Goal: Book appointment/travel/reservation

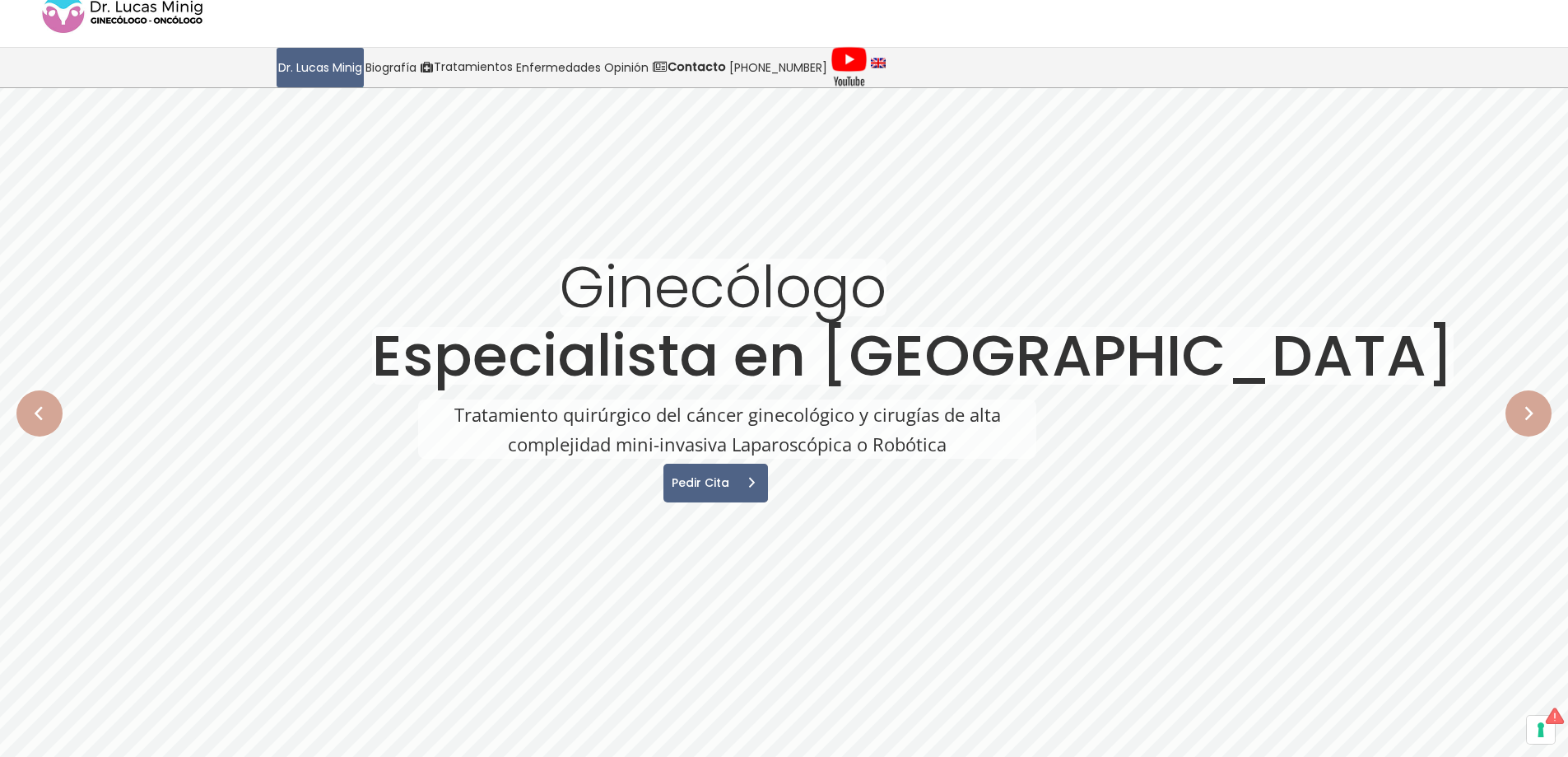
scroll to position [83, 0]
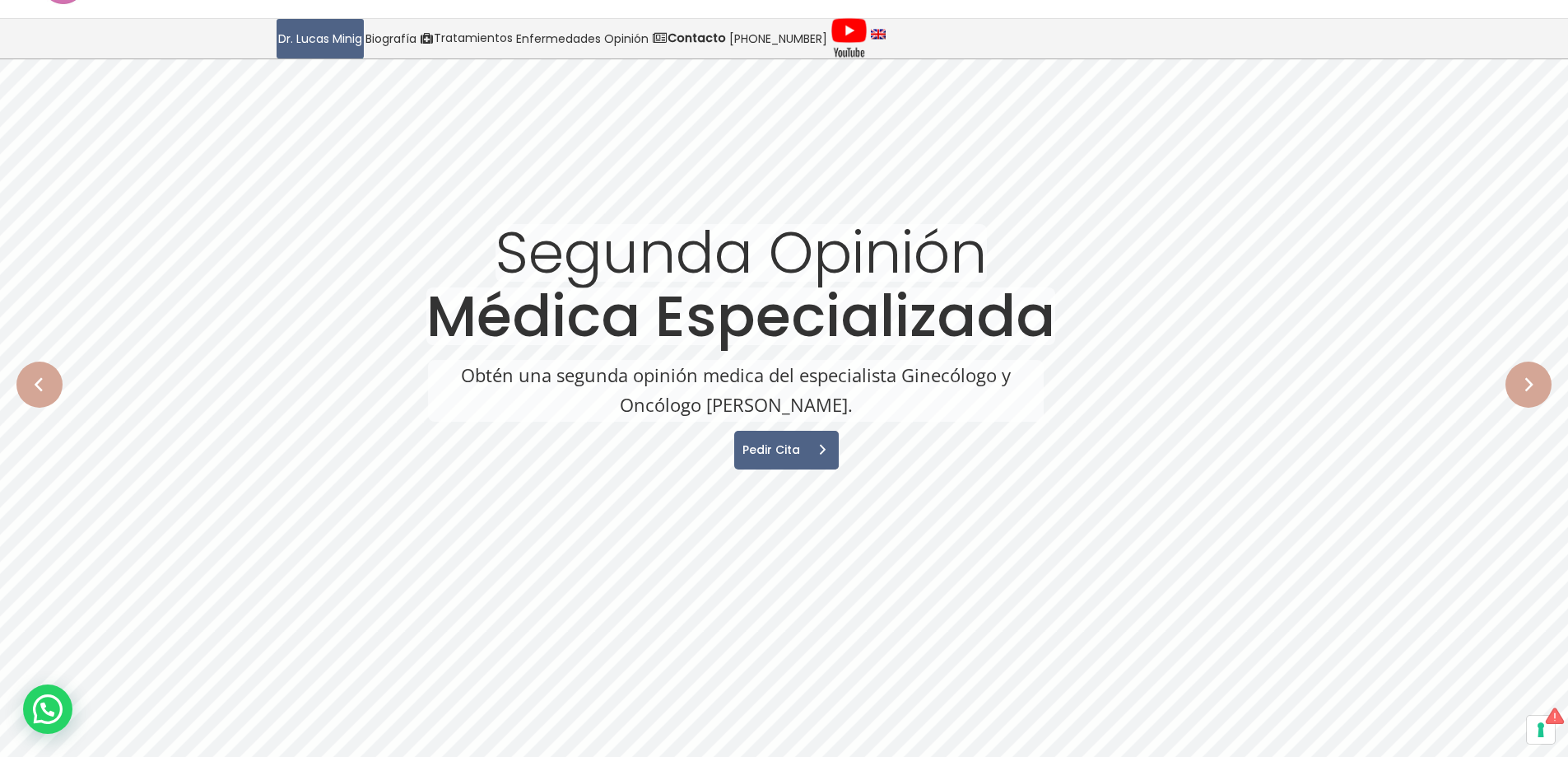
click at [46, 397] on rs-arrow at bounding box center [40, 384] width 46 height 46
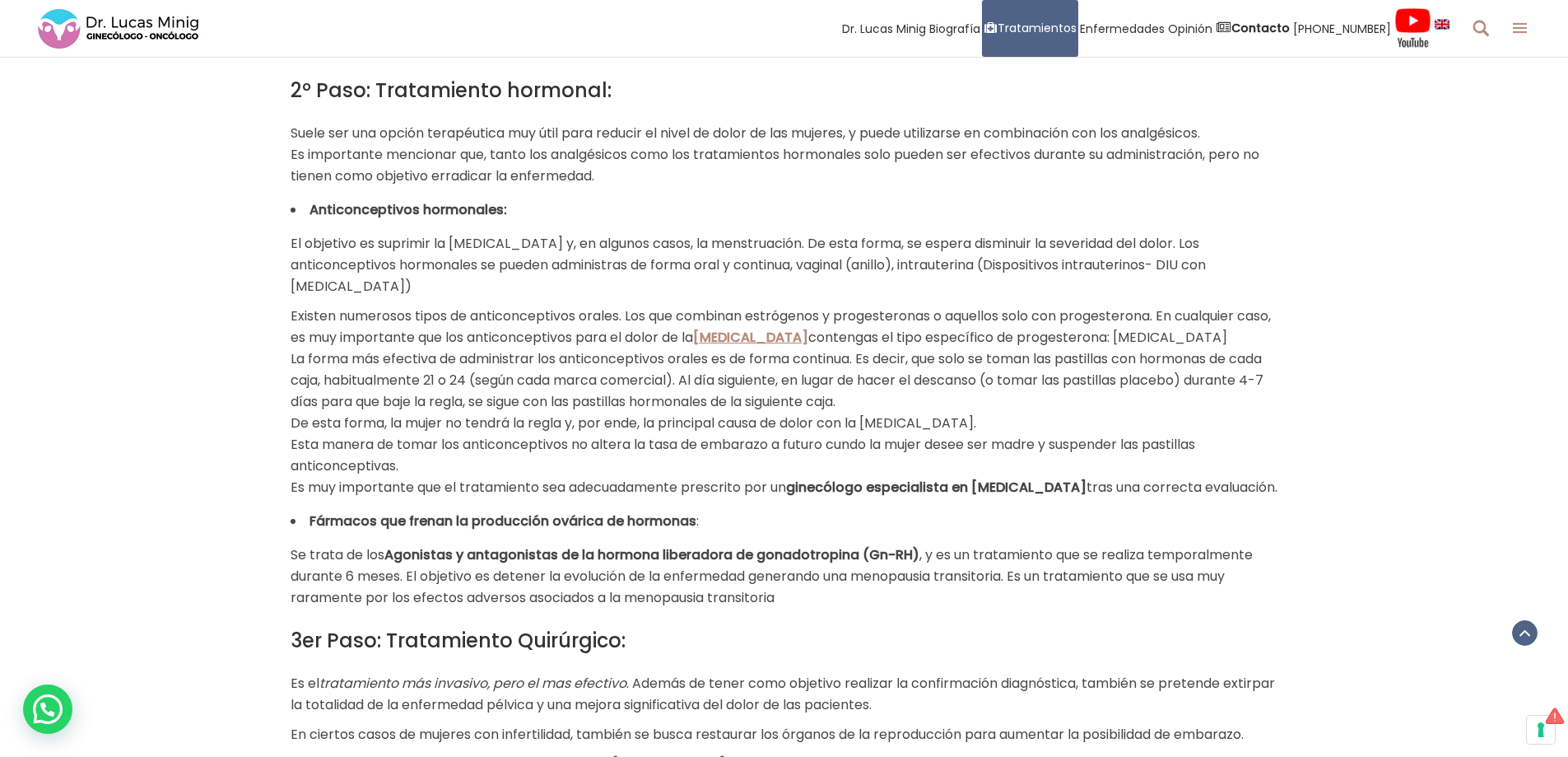
scroll to position [1318, 0]
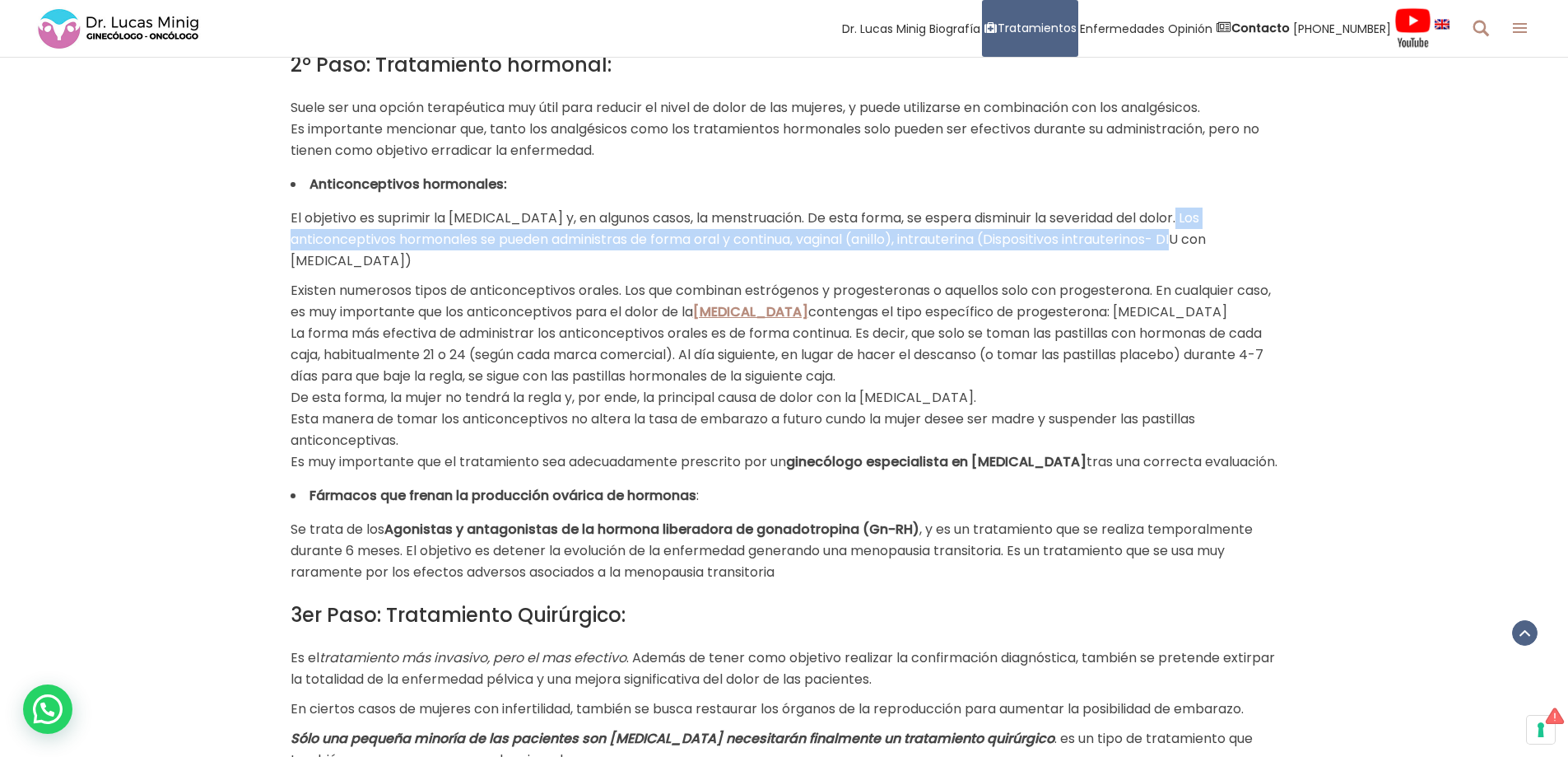
drag, startPoint x: 293, startPoint y: 242, endPoint x: 1227, endPoint y: 250, distance: 934.0
click at [1227, 250] on p "El objetivo es suprimir la ovulación y, en algunos casos, la menstruación. De e…" at bounding box center [785, 239] width 988 height 64
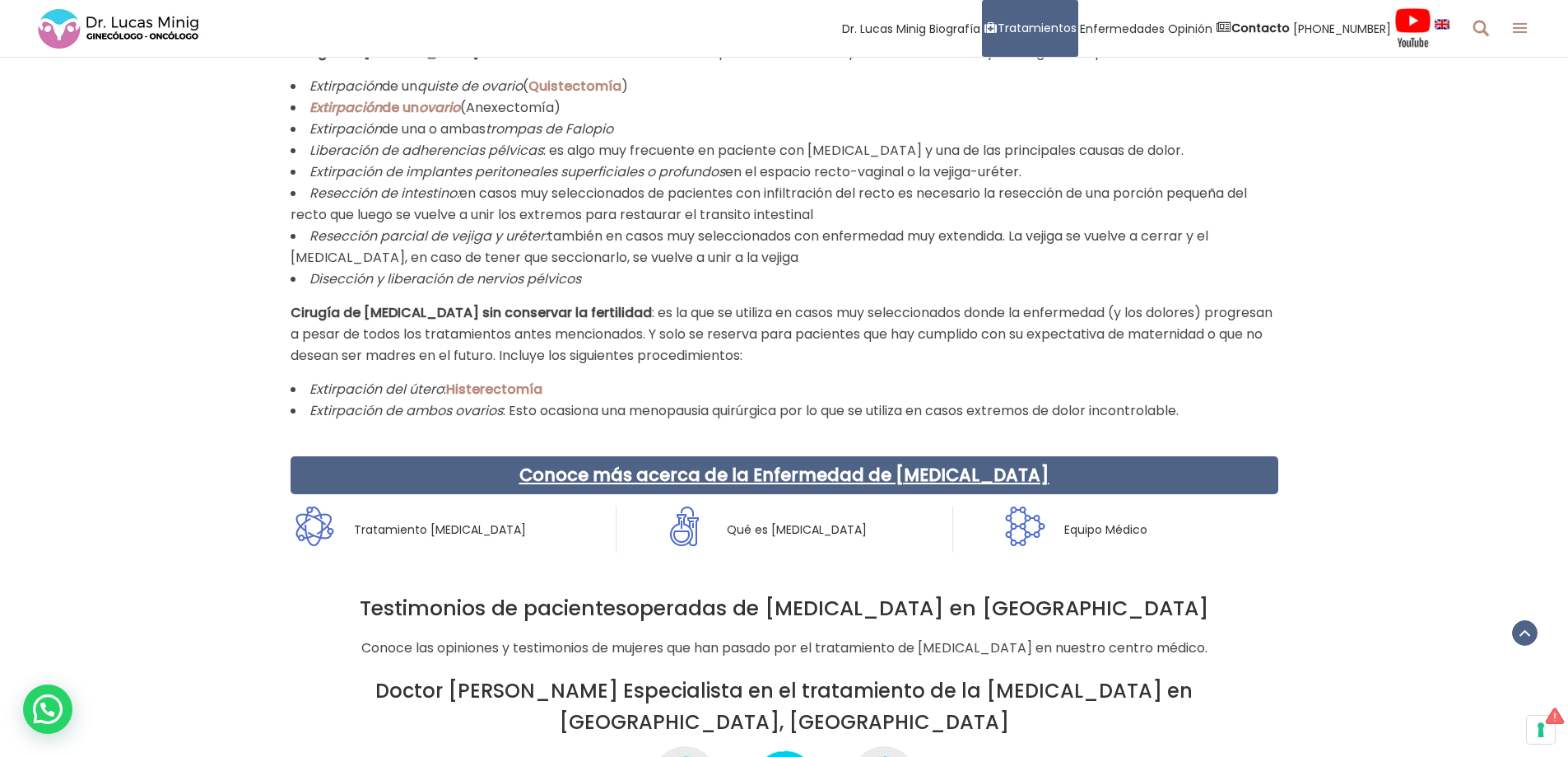
scroll to position [2718, 0]
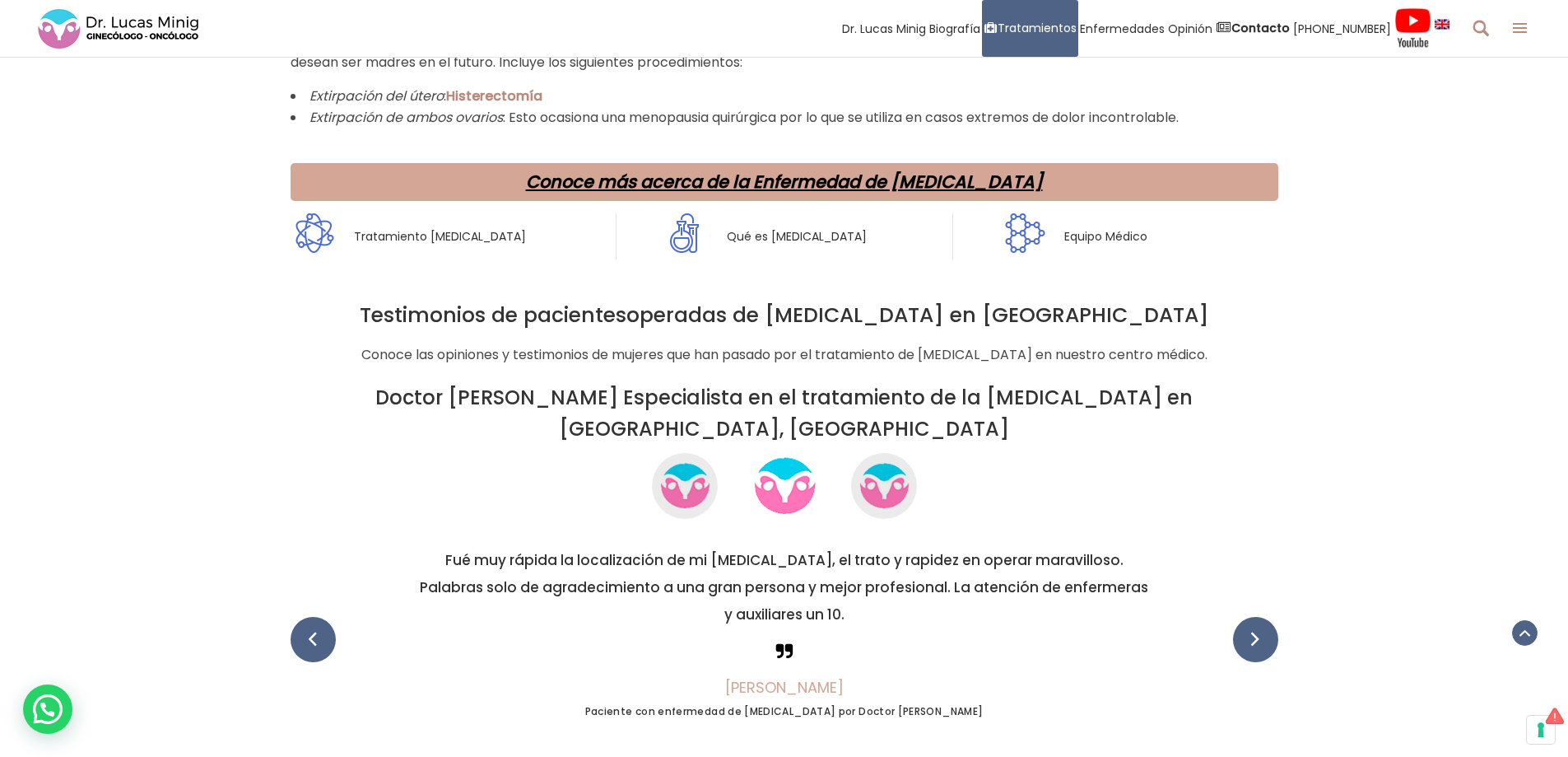
click at [788, 186] on link "Conoce más acerca de la Enfermedad de Endometriosis" at bounding box center [784, 181] width 517 height 24
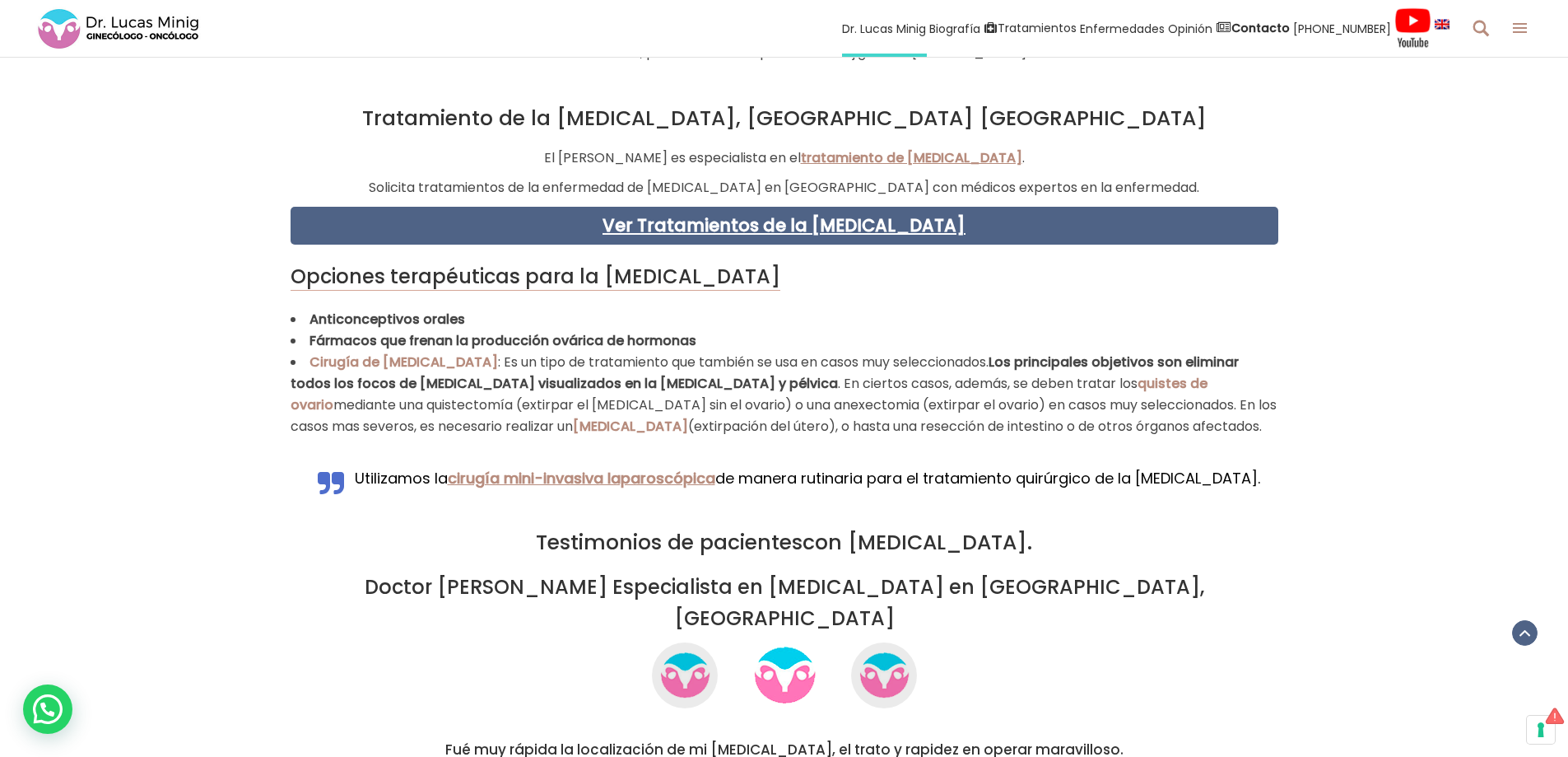
scroll to position [3376, 0]
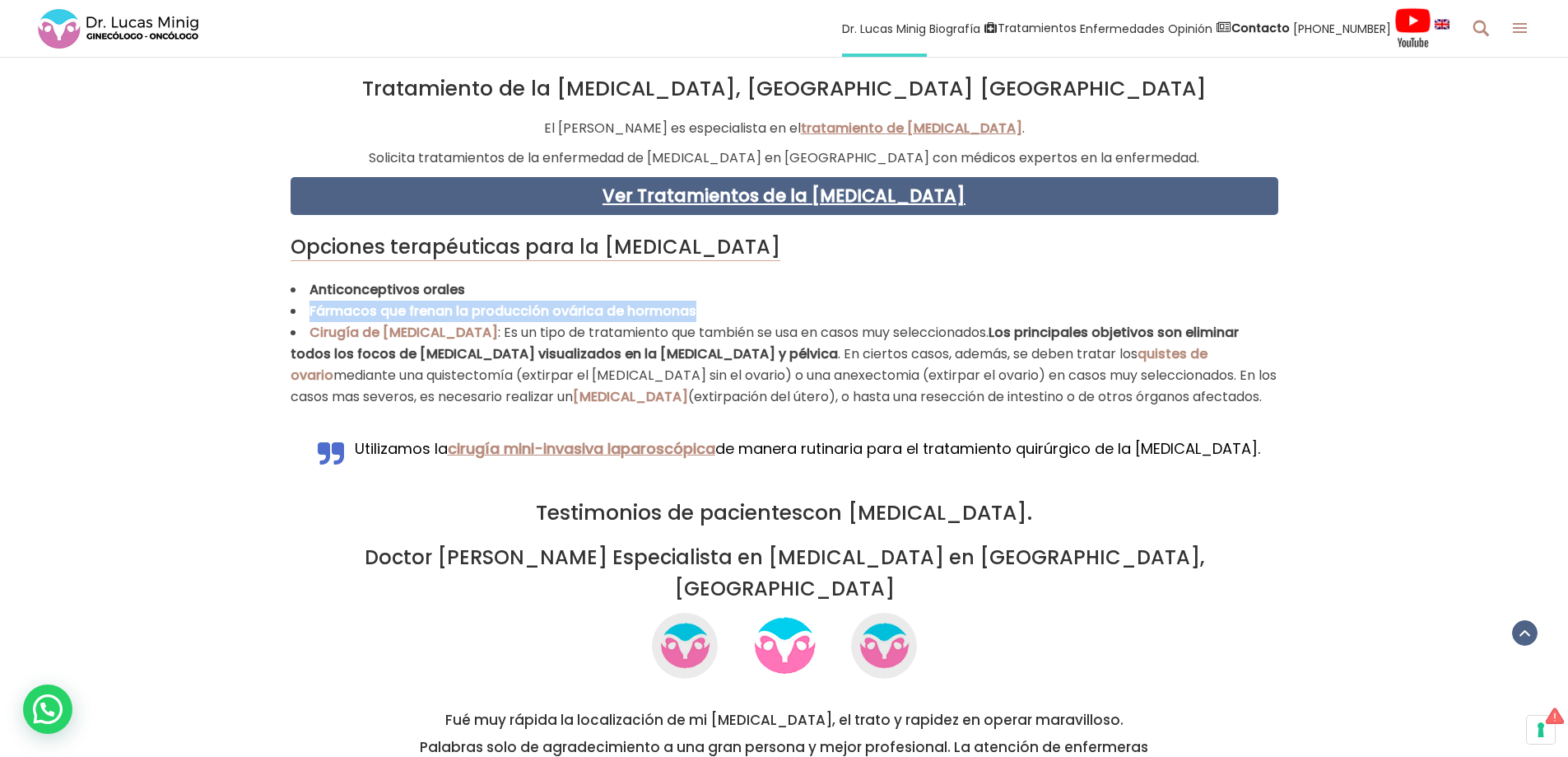
drag, startPoint x: 306, startPoint y: 288, endPoint x: 701, endPoint y: 287, distance: 395.0
click at [701, 301] on li "Fármacos que frenan la producción ovárica de hormonas" at bounding box center [785, 311] width 988 height 21
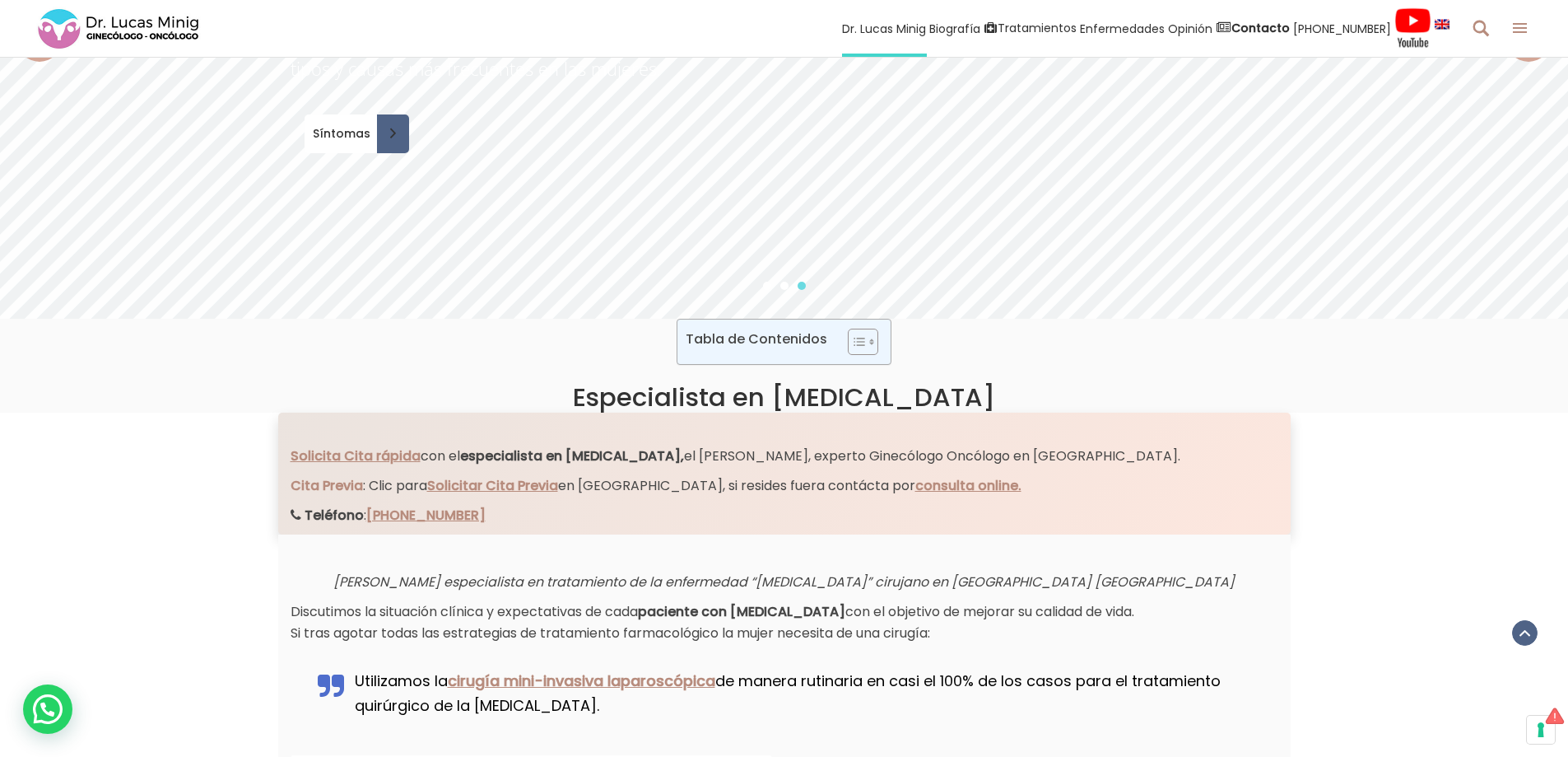
scroll to position [411, 0]
click at [370, 457] on link "Solicita Cita rápida" at bounding box center [354, 457] width 127 height 19
click at [370, 460] on link "Solicita Cita rápida" at bounding box center [354, 457] width 127 height 19
click at [376, 456] on link "Solicita Cita rápida" at bounding box center [354, 457] width 127 height 19
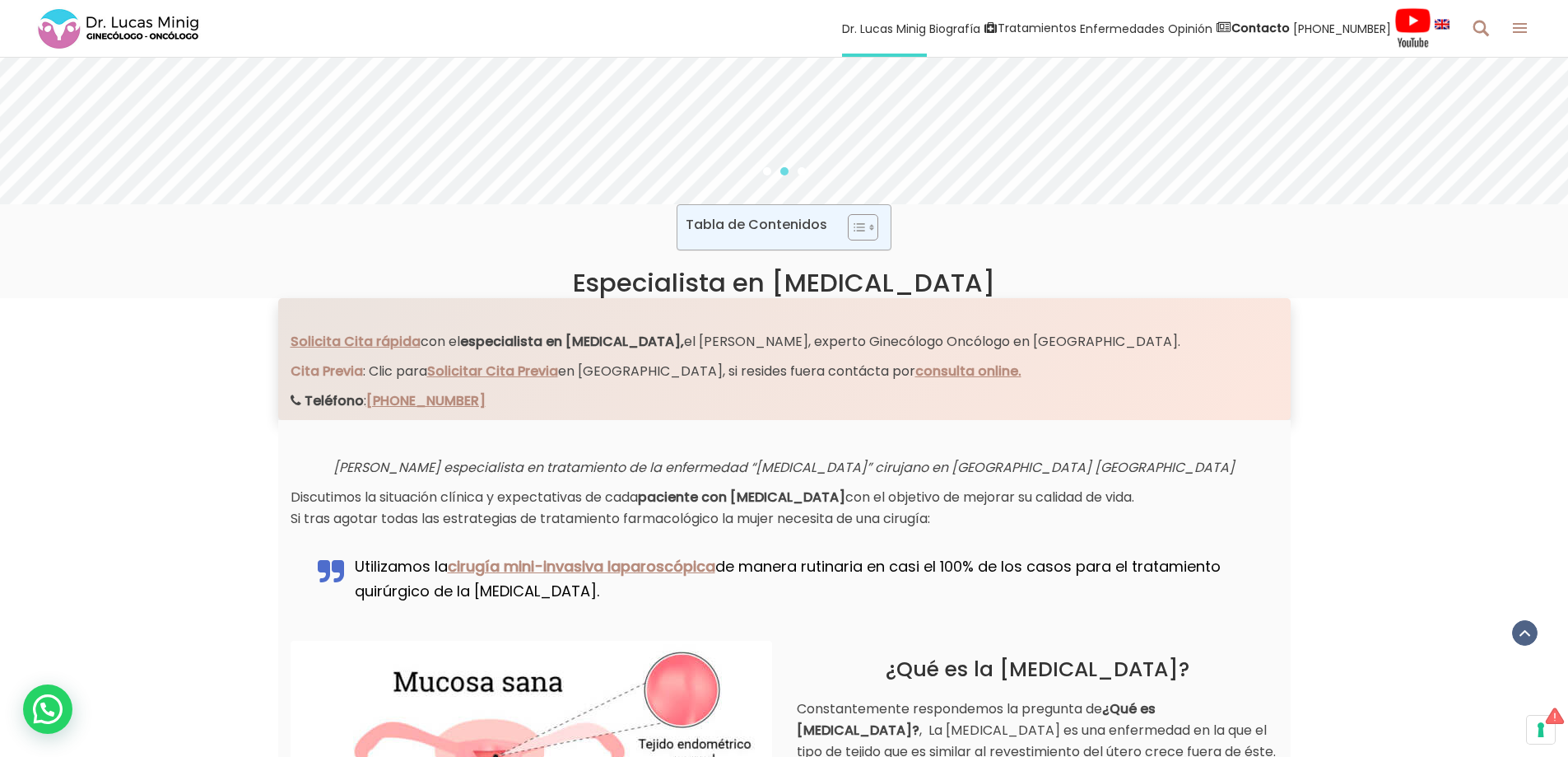
scroll to position [741, 0]
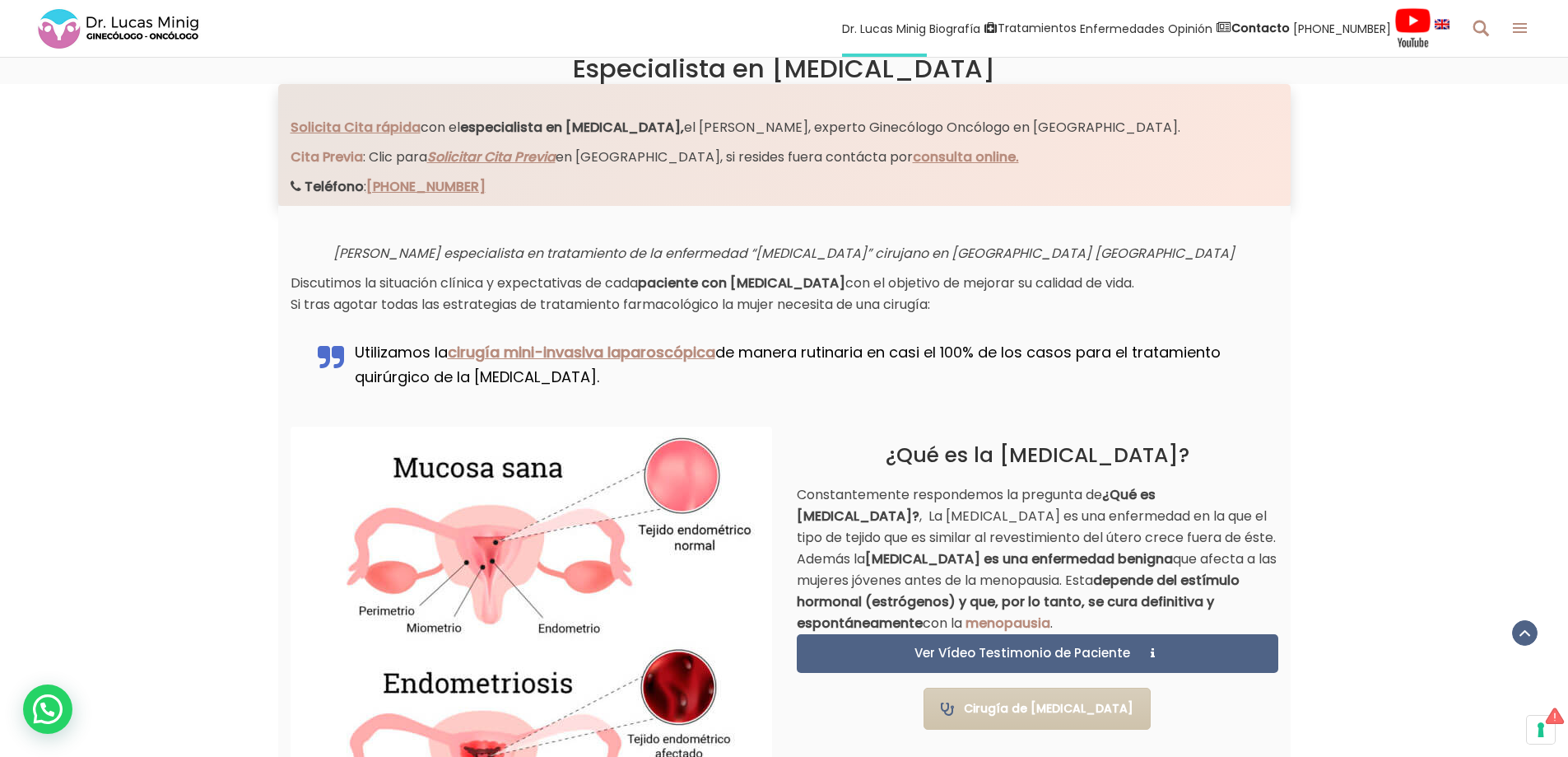
click at [494, 156] on link "Solicitar Cita Previa" at bounding box center [491, 157] width 128 height 19
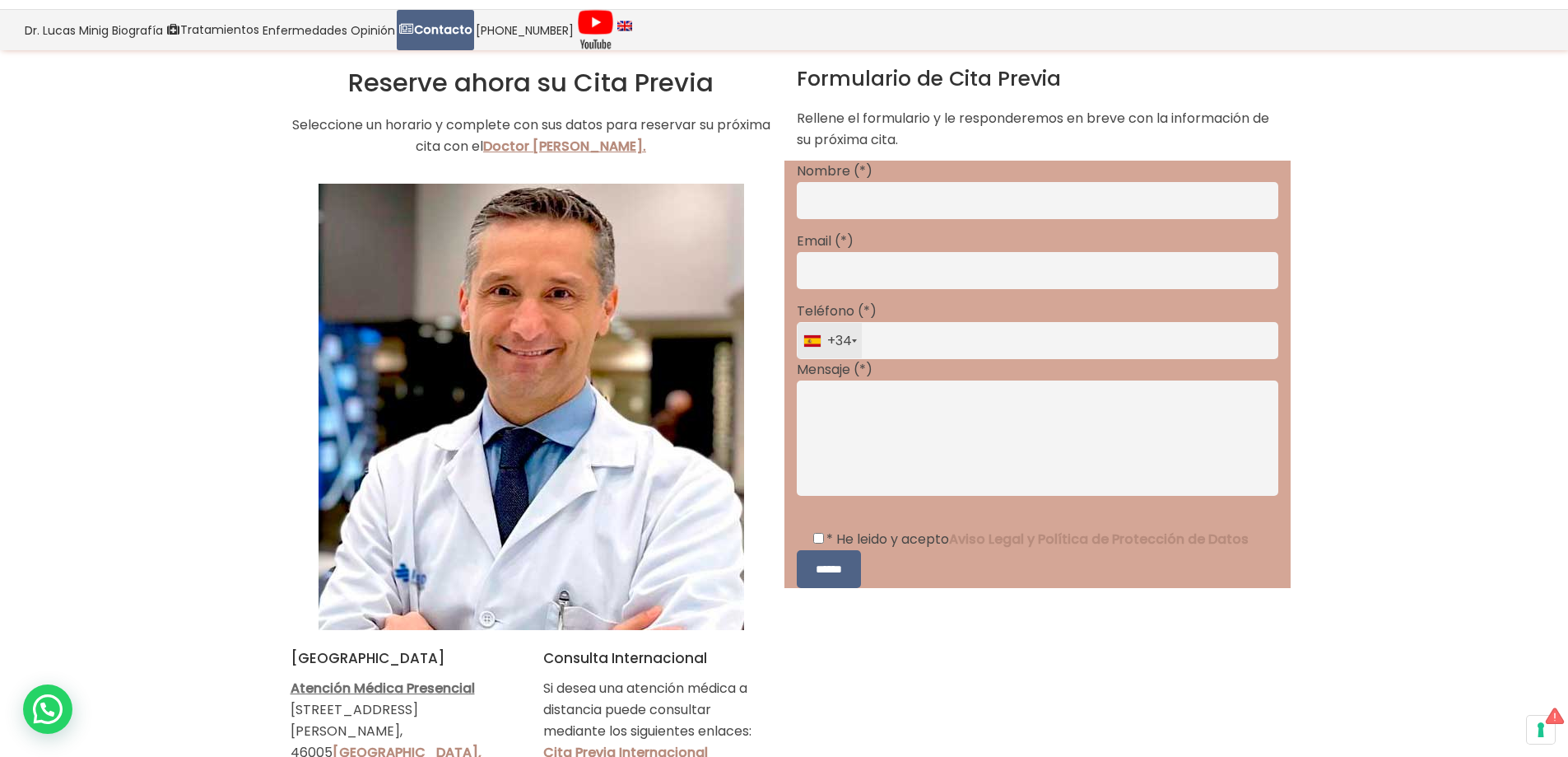
scroll to position [83, 0]
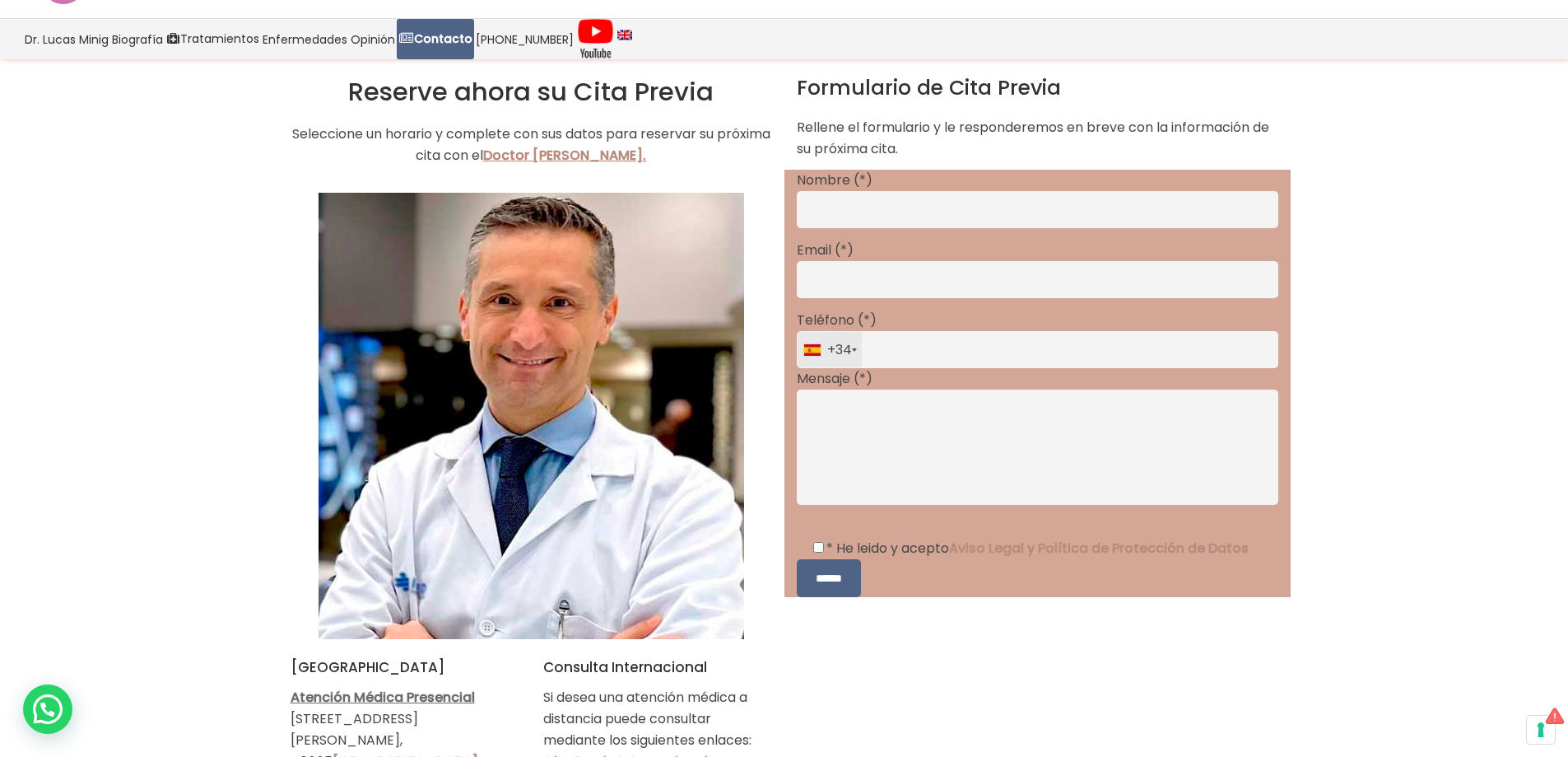
click at [838, 213] on input "Contact form" at bounding box center [1038, 209] width 482 height 37
click at [822, 211] on input "Contact form" at bounding box center [1038, 209] width 482 height 37
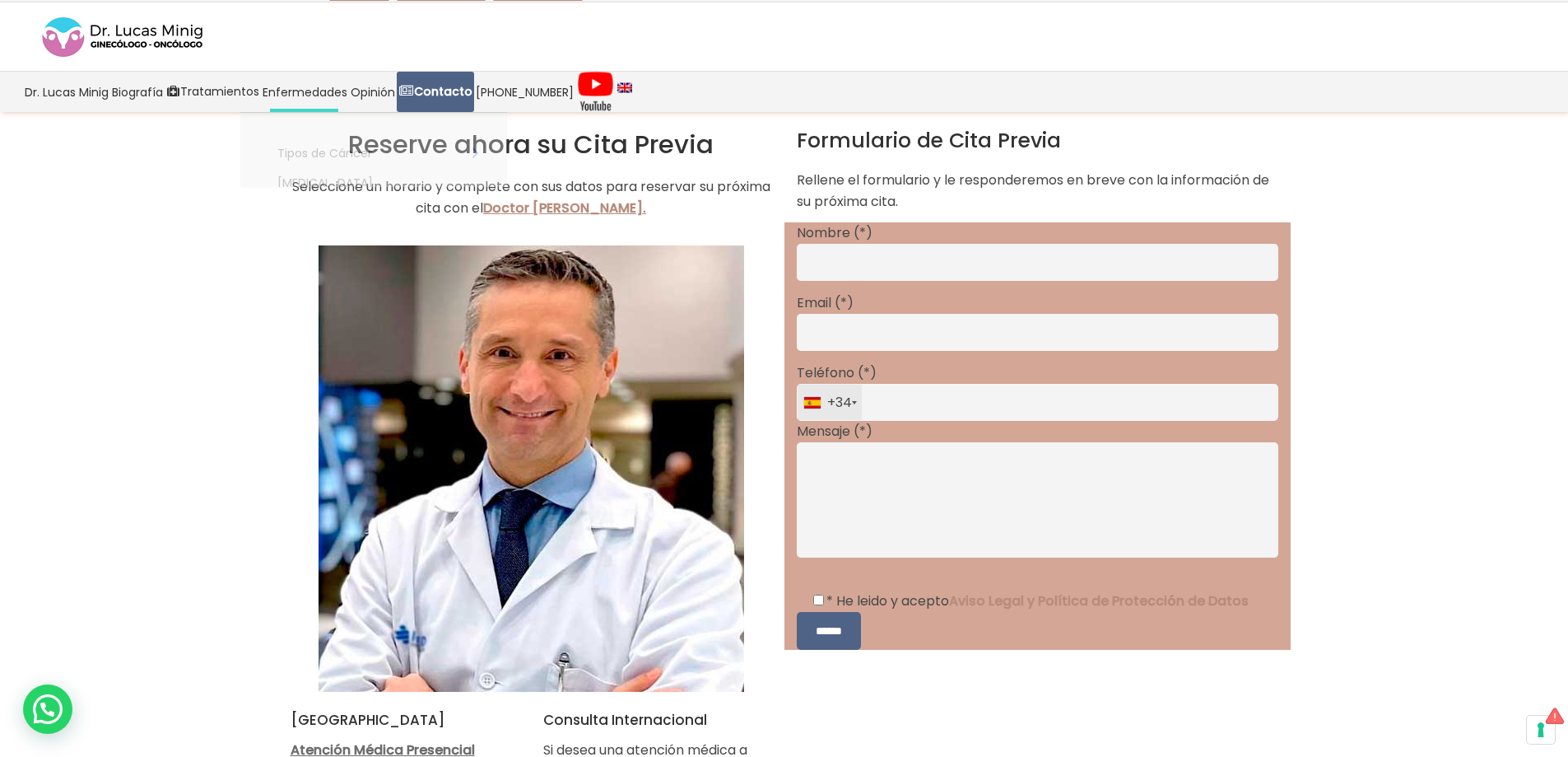
scroll to position [0, 0]
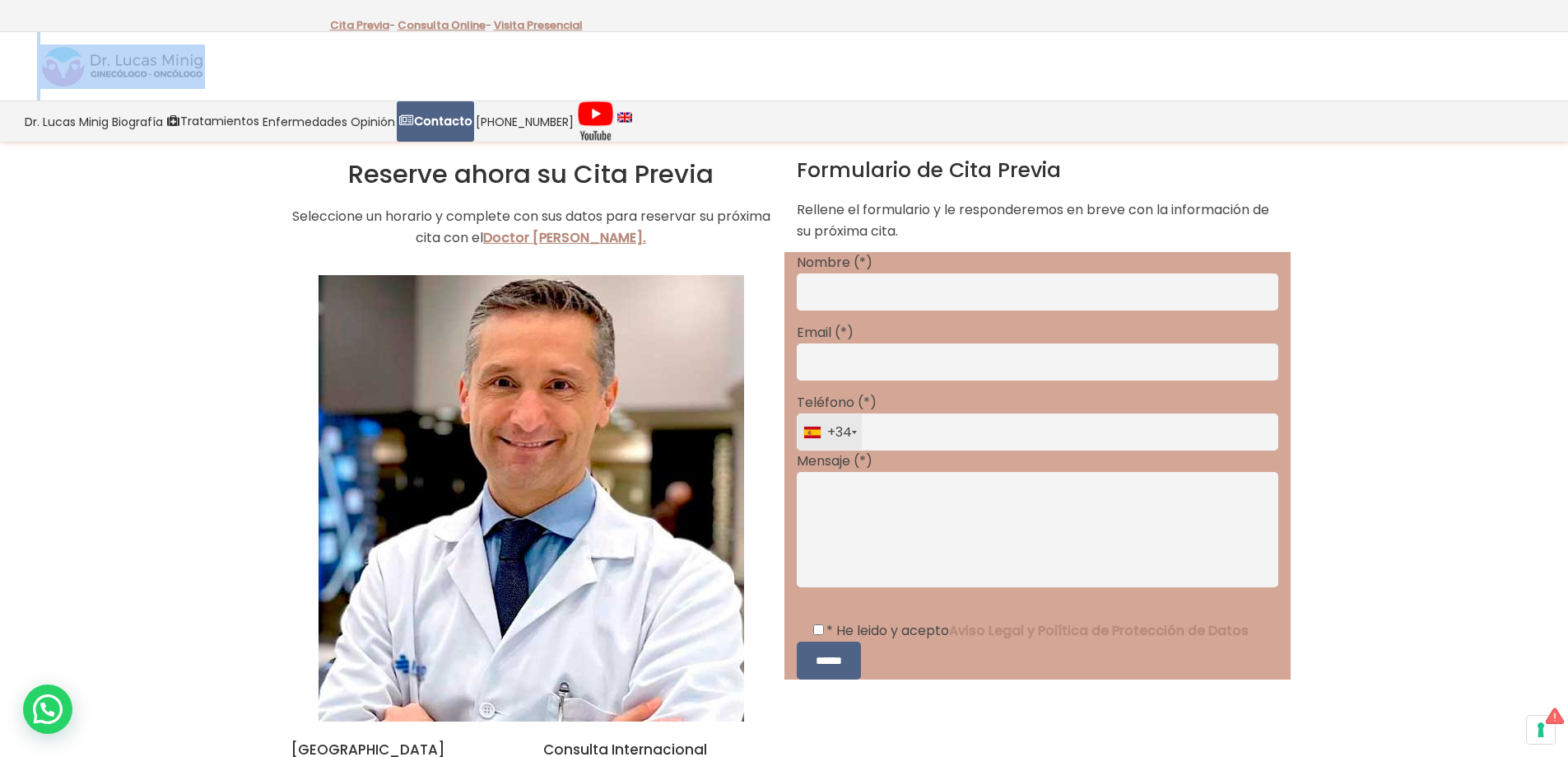
drag, startPoint x: 207, startPoint y: 59, endPoint x: 159, endPoint y: 59, distance: 48.0
click at [159, 59] on div at bounding box center [784, 67] width 1568 height 69
click at [1243, 288] on input "Contact form" at bounding box center [1038, 292] width 482 height 37
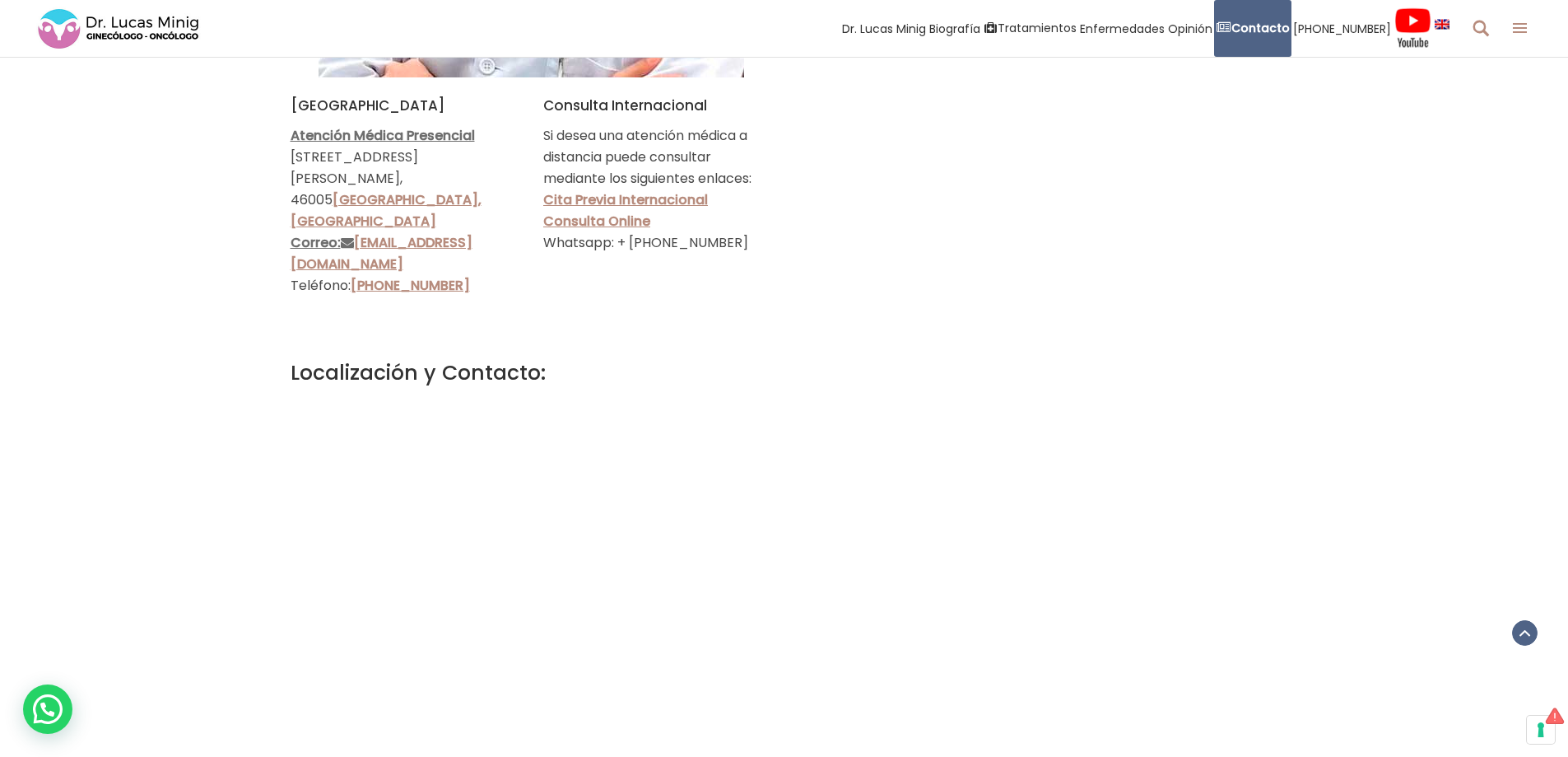
scroll to position [659, 0]
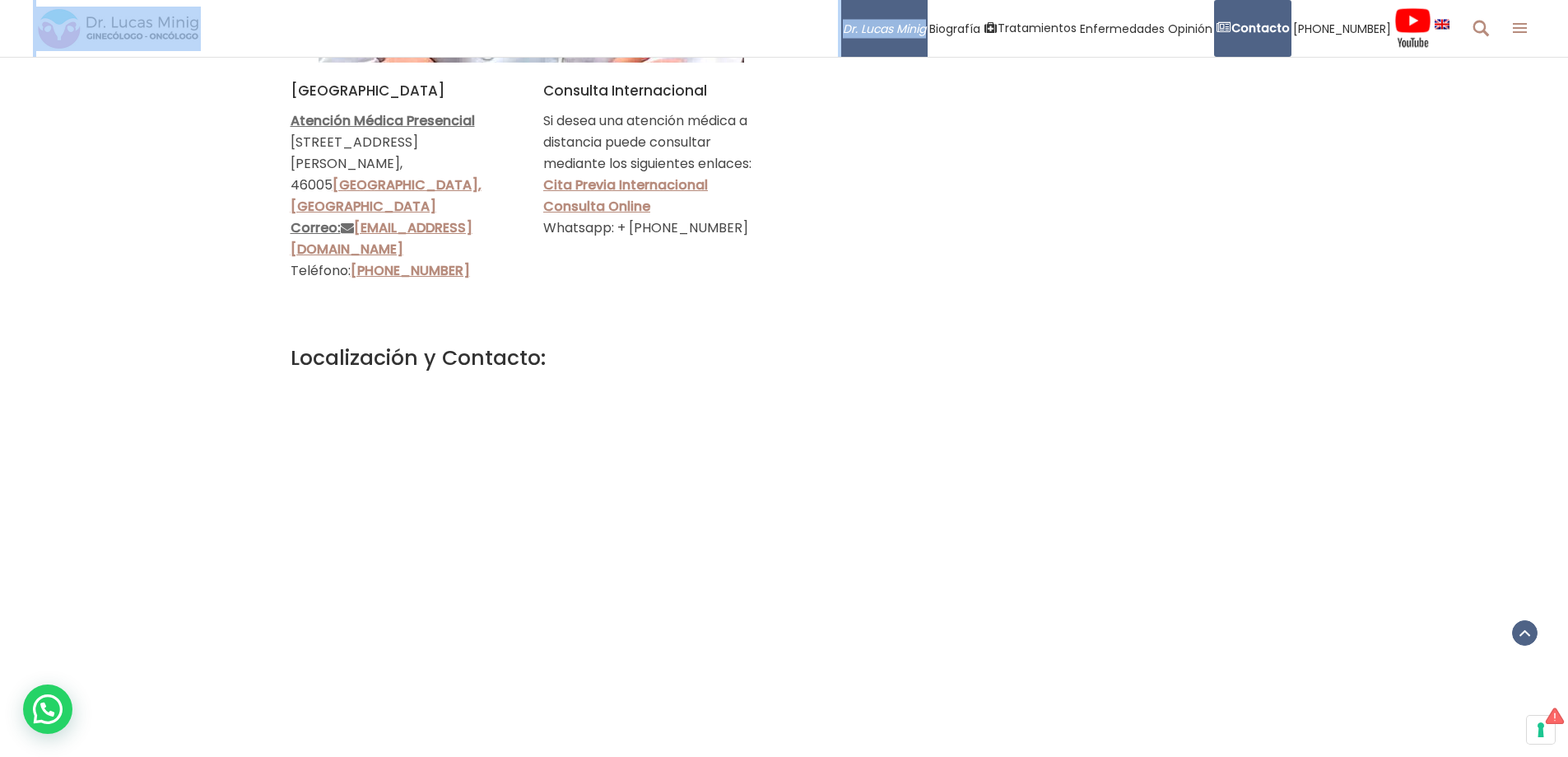
drag, startPoint x: 842, startPoint y: 32, endPoint x: 943, endPoint y: 32, distance: 101.0
click at [943, 32] on div "Dr. Lucas Minig Biografía Equipo Médico Tratamientos Tratamiento del Cáncer Cán…" at bounding box center [784, 28] width 1568 height 57
copy div "Dr. Lucas Minig"
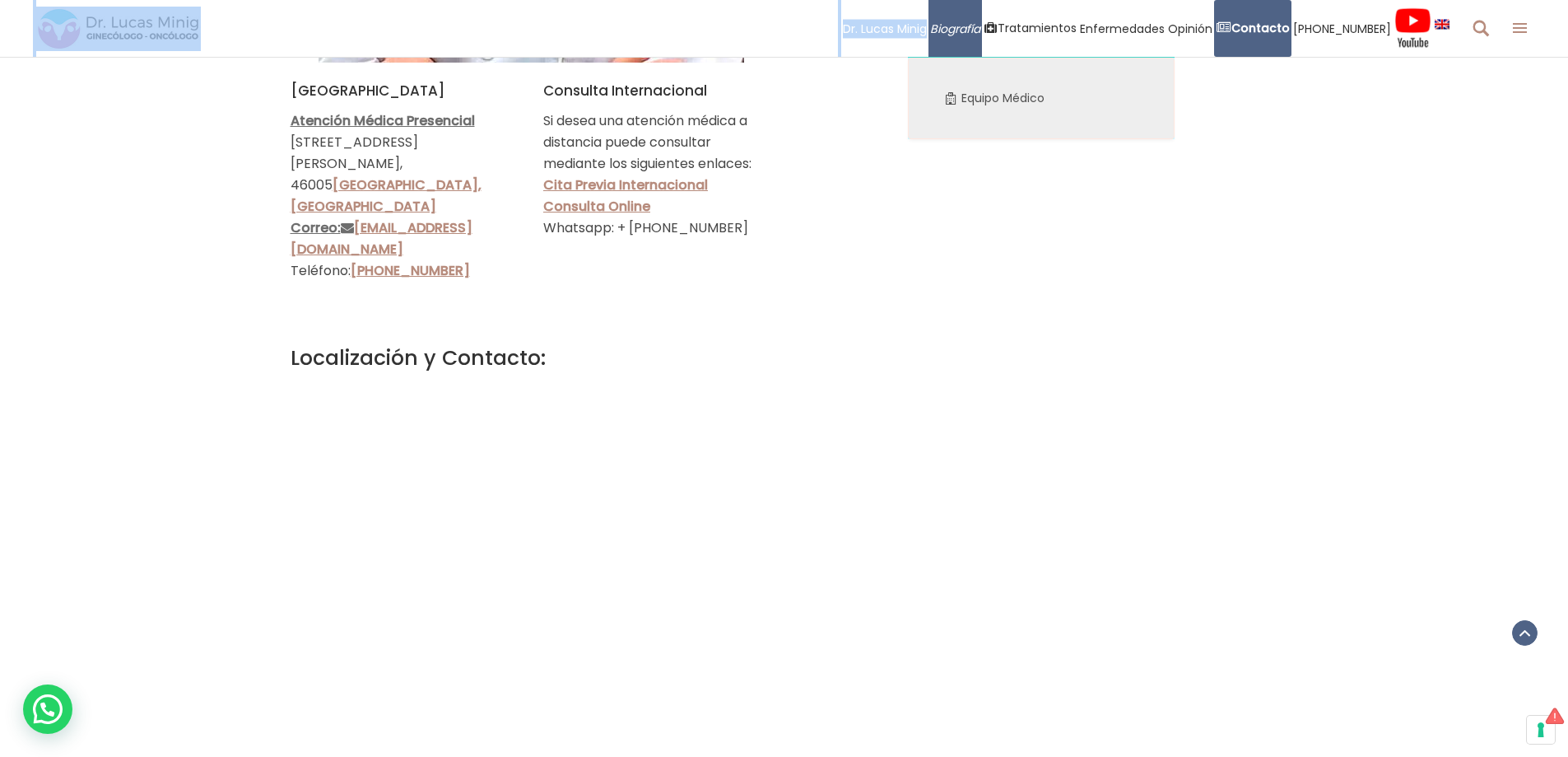
click at [971, 33] on span "Biografía" at bounding box center [955, 29] width 50 height 19
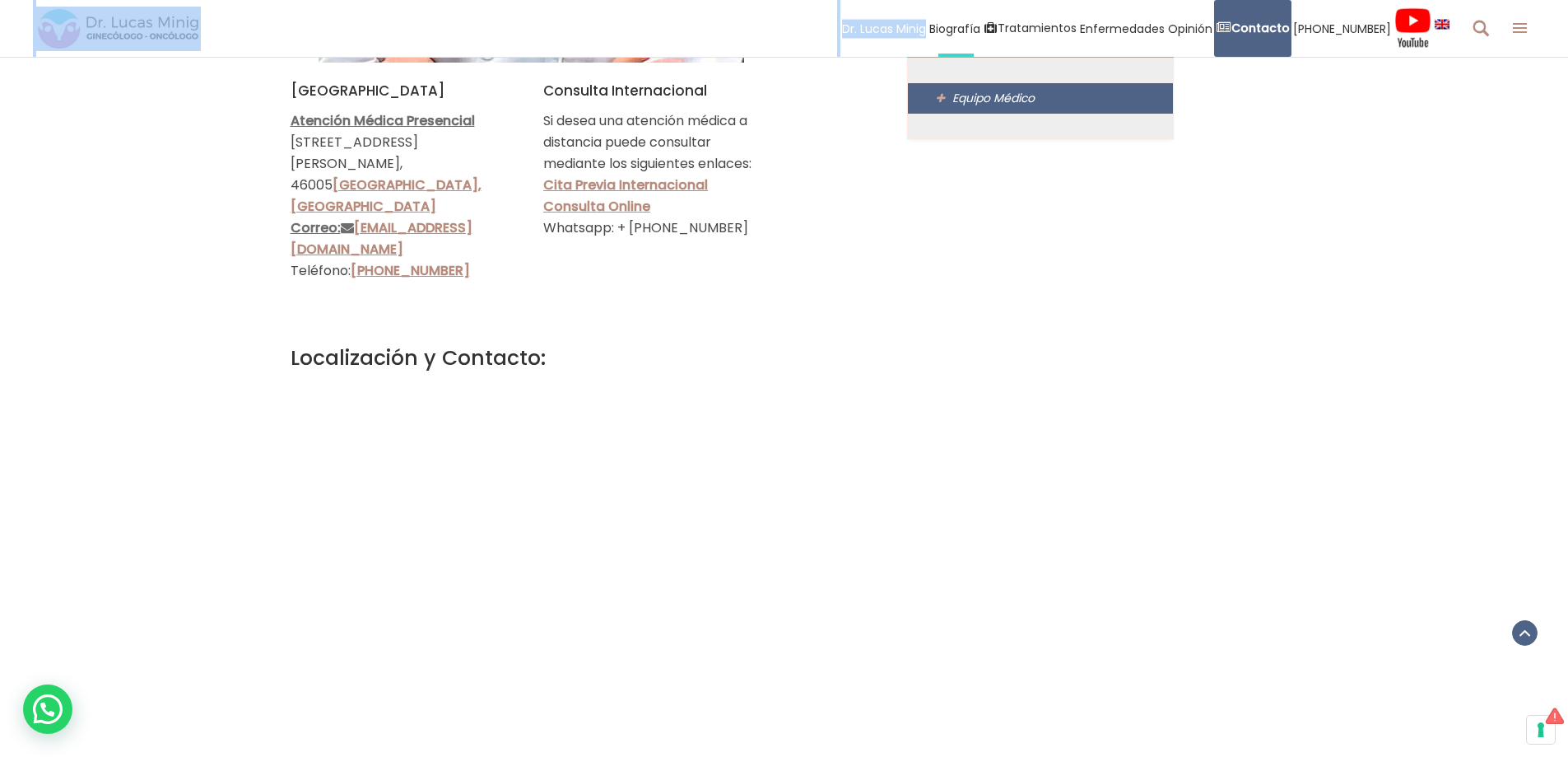
click at [995, 97] on span "Equipo Médico" at bounding box center [994, 98] width 83 height 17
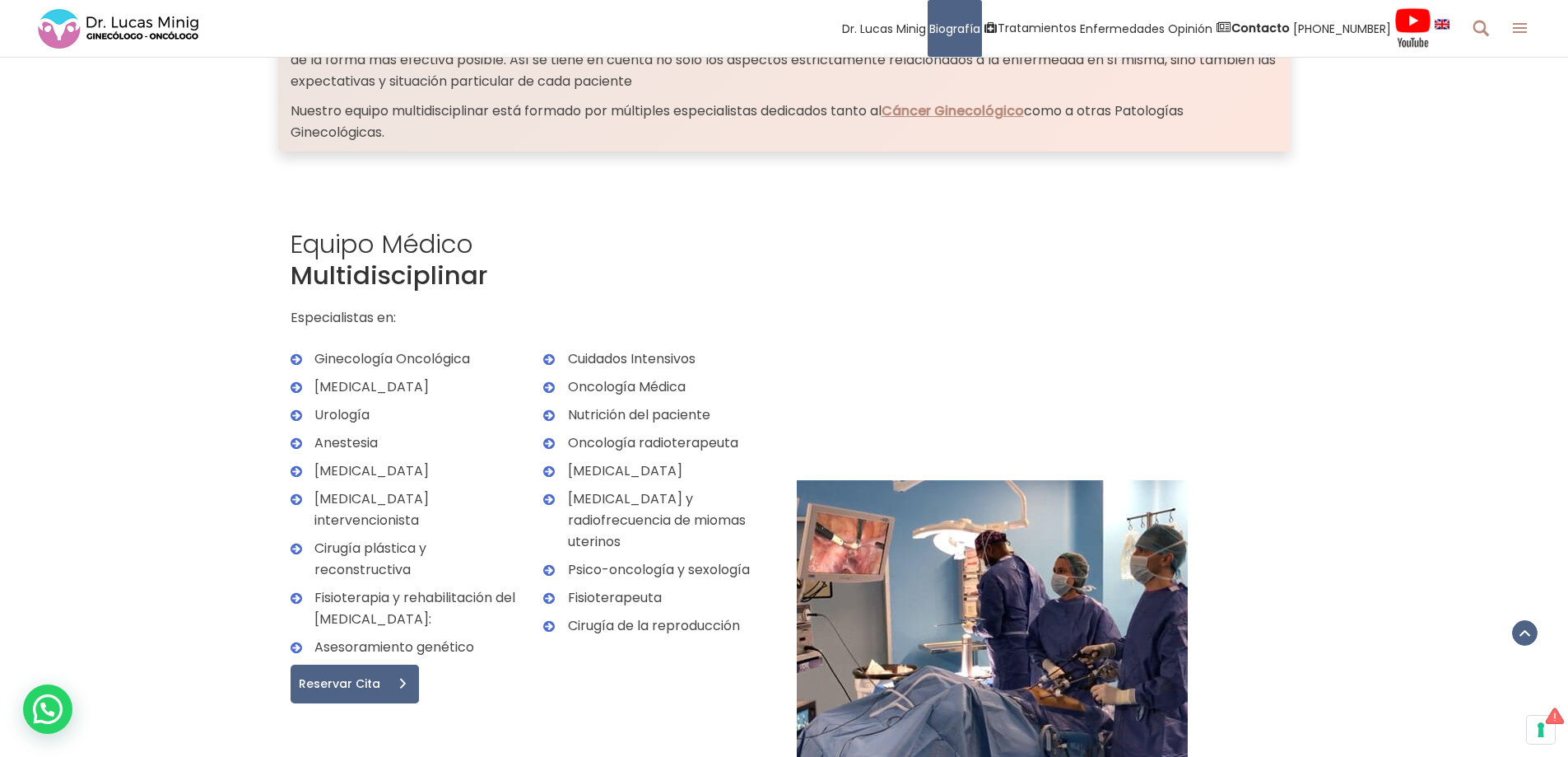
scroll to position [494, 0]
